Goal: Information Seeking & Learning: Learn about a topic

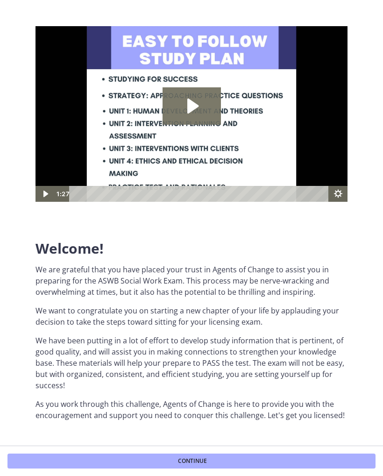
click at [208, 108] on icon "Play Video: c1o6hcmjueu5qasqsu00.mp4" at bounding box center [192, 105] width 58 height 37
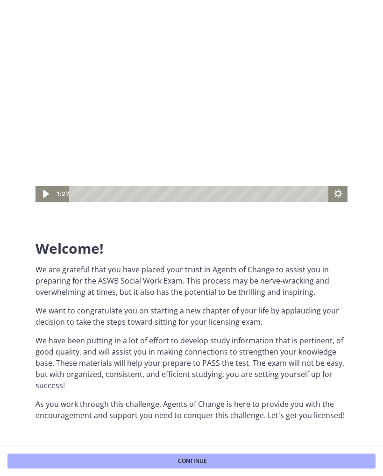
click at [41, 193] on icon "Play Video" at bounding box center [46, 193] width 22 height 19
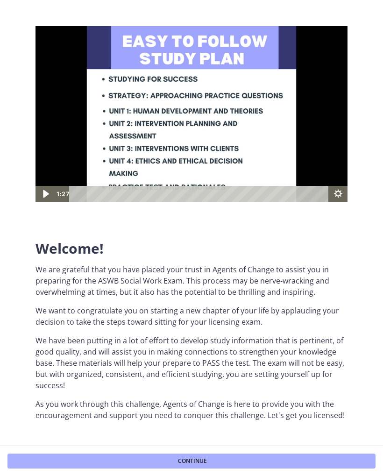
click at [43, 194] on icon "Play Video" at bounding box center [46, 193] width 22 height 19
click at [45, 195] on icon "Play Video" at bounding box center [45, 194] width 5 height 7
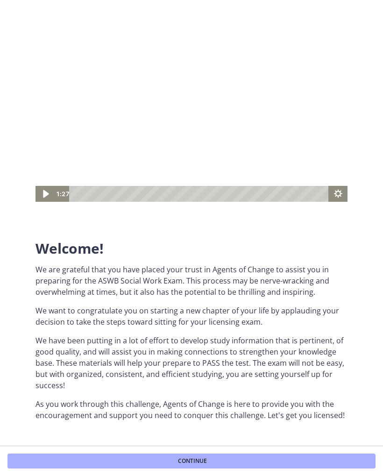
click at [39, 194] on icon "Play Video" at bounding box center [46, 193] width 22 height 19
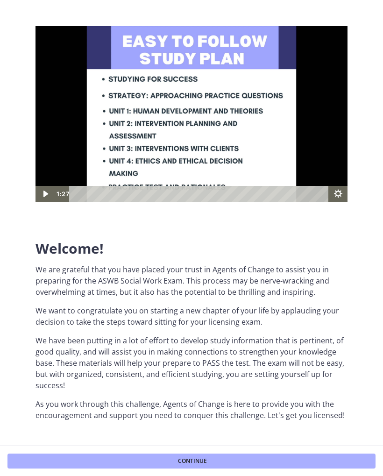
click at [43, 199] on icon "Play Video" at bounding box center [45, 194] width 19 height 16
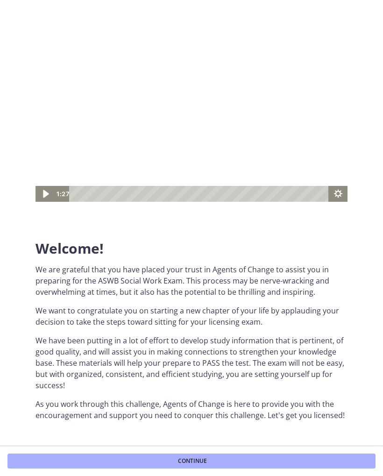
click at [46, 197] on icon "Play Video" at bounding box center [46, 193] width 22 height 19
click at [44, 202] on span at bounding box center [192, 115] width 312 height 179
click at [42, 196] on icon "Play Video" at bounding box center [45, 194] width 19 height 16
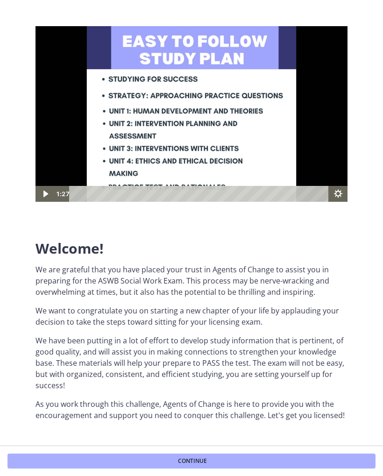
click at [42, 193] on icon "Play Video" at bounding box center [45, 194] width 19 height 16
click at [41, 198] on icon "Play Video" at bounding box center [46, 193] width 22 height 19
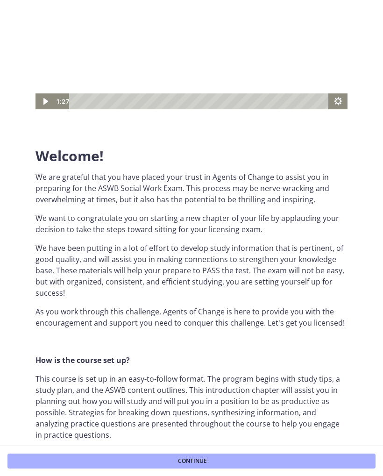
scroll to position [86, 0]
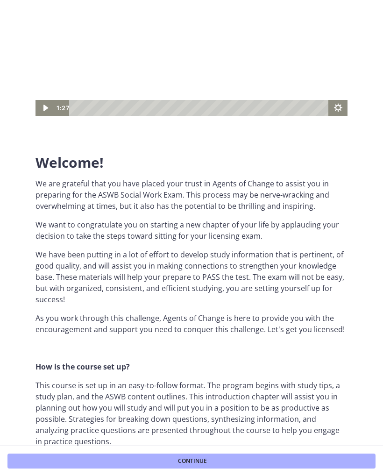
click at [35, 105] on div "Welcome! We are grateful that you have placed your trust in Agents of Change to…" at bounding box center [191, 146] width 327 height 427
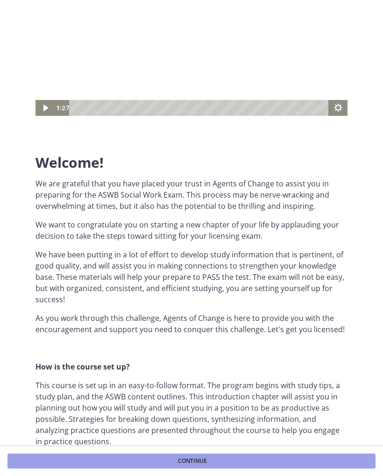
click at [301, 460] on button "Continue" at bounding box center [191, 461] width 368 height 15
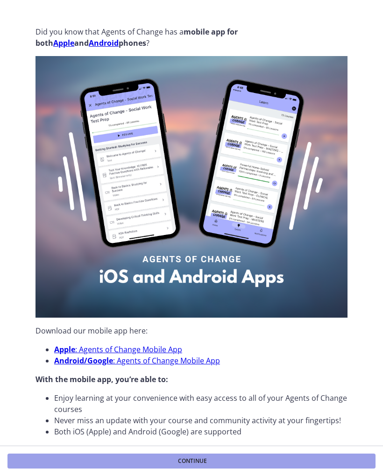
click at [305, 458] on button "Continue" at bounding box center [191, 461] width 368 height 15
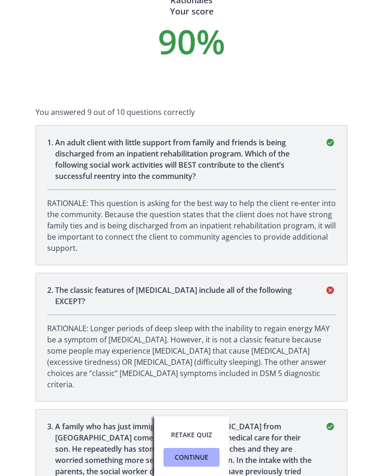
scroll to position [43, 0]
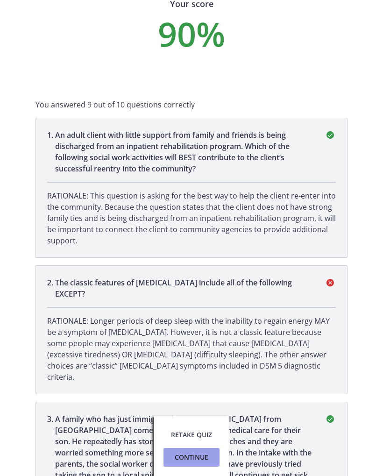
click at [205, 456] on span "Continue" at bounding box center [192, 457] width 34 height 11
